Goal: Task Accomplishment & Management: Use online tool/utility

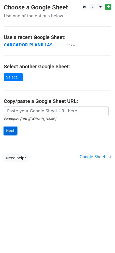
click at [8, 132] on input "Next" at bounding box center [10, 131] width 13 height 8
click at [53, 153] on main "Choose a Google Sheet Use one of the options below... Use a recent Google Sheet…" at bounding box center [57, 83] width 115 height 158
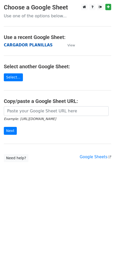
click at [35, 45] on strong "CARGADOR PLANILLAS" at bounding box center [28, 45] width 49 height 5
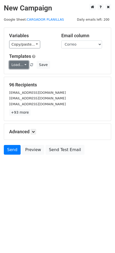
click at [23, 65] on link "Load..." at bounding box center [19, 65] width 20 height 8
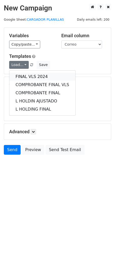
click at [25, 76] on link "FINAL VLS 2024" at bounding box center [42, 77] width 66 height 8
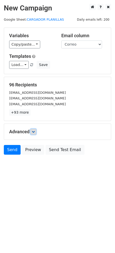
click at [34, 132] on icon at bounding box center [33, 131] width 3 height 3
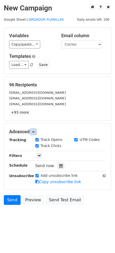
click at [34, 132] on icon at bounding box center [33, 131] width 3 height 3
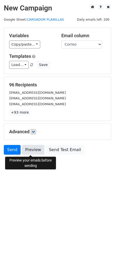
click at [32, 149] on link "Preview" at bounding box center [33, 150] width 22 height 10
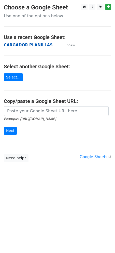
click at [35, 45] on strong "CARGADOR PLANILLAS" at bounding box center [28, 45] width 49 height 5
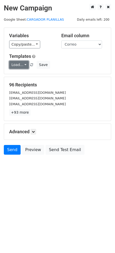
click at [21, 65] on link "Load..." at bounding box center [19, 65] width 20 height 8
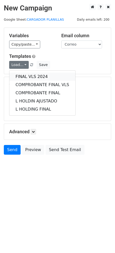
click at [24, 76] on link "FINAL VLS 2024" at bounding box center [42, 77] width 66 height 8
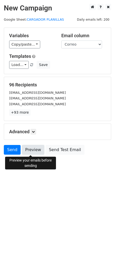
click at [32, 152] on link "Preview" at bounding box center [33, 150] width 22 height 10
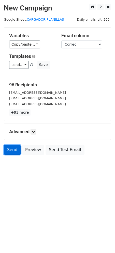
click at [16, 152] on link "Send" at bounding box center [12, 150] width 17 height 10
